Goal: Transaction & Acquisition: Purchase product/service

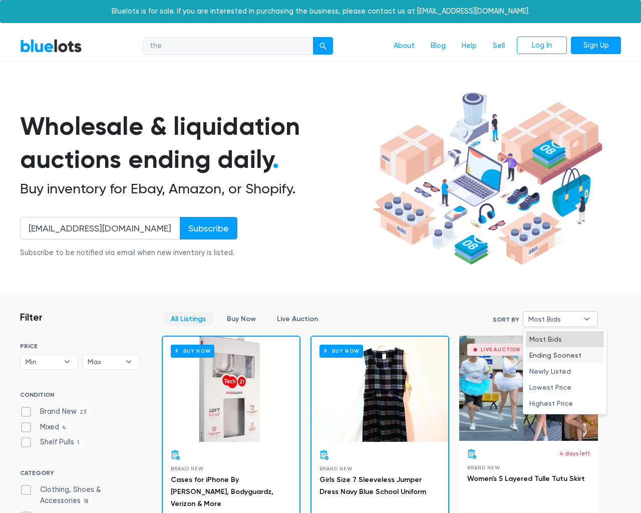
scroll to position [3019, 0]
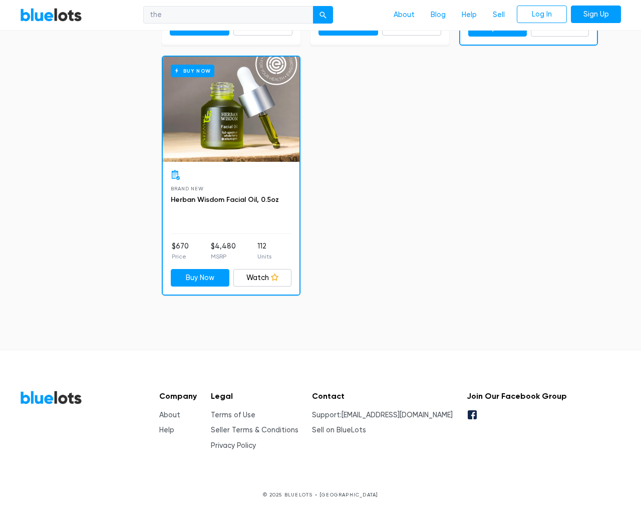
type input "e"
select select "10000"
select select "50000"
select select "ending_soonest"
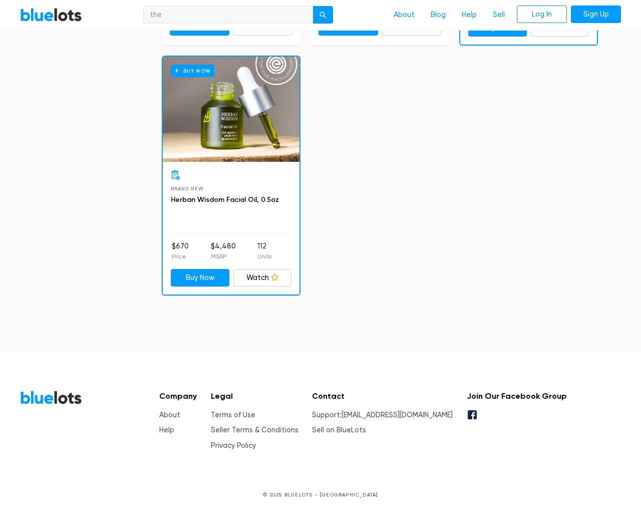
select select "50000"
select select "highest_price"
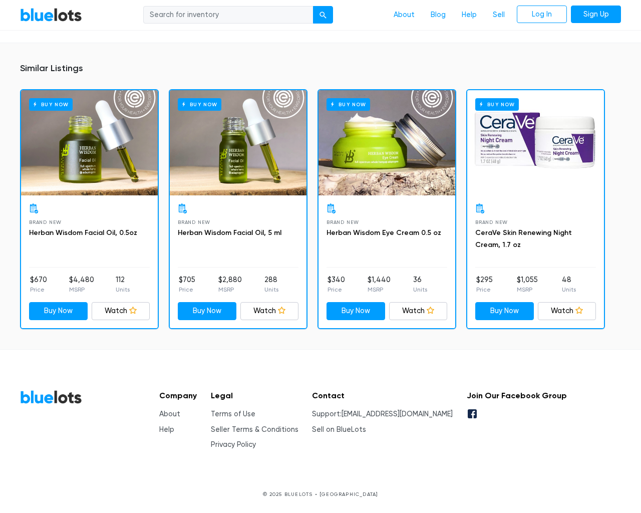
scroll to position [672, 0]
type input "the"
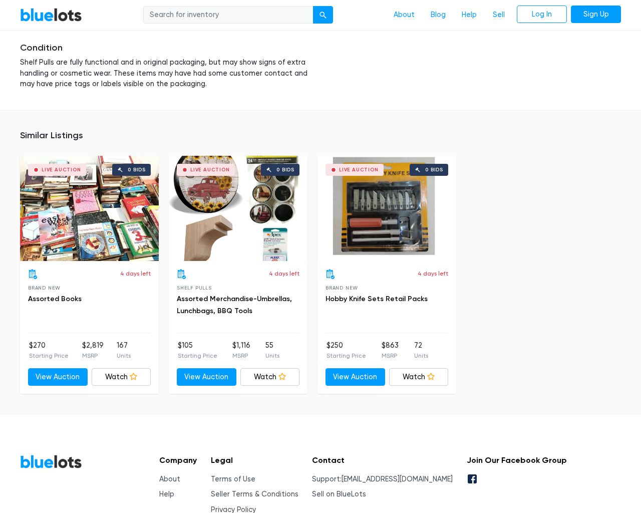
scroll to position [1576, 0]
type input "the"
